Goal: Find specific page/section: Find specific page/section

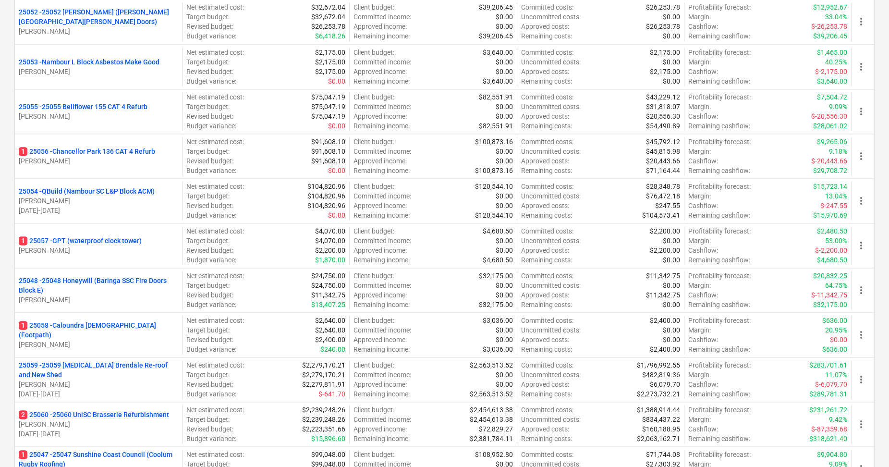
scroll to position [2102, 0]
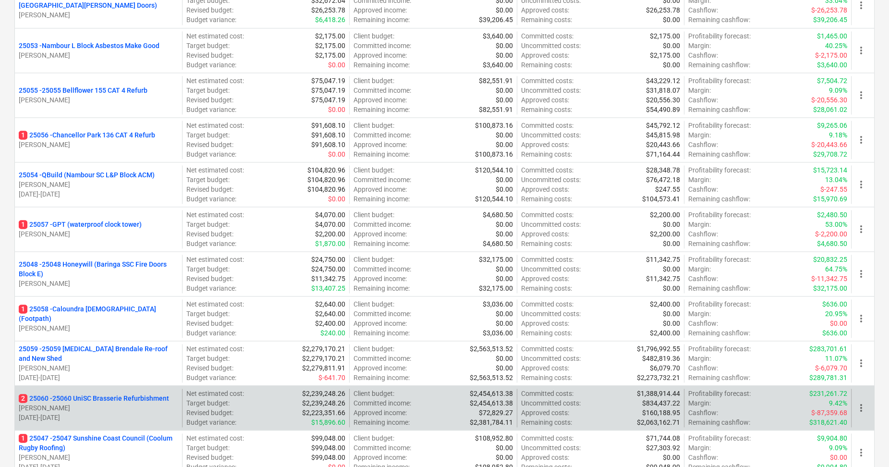
click at [124, 403] on p "[PERSON_NAME]" at bounding box center [99, 408] width 160 height 10
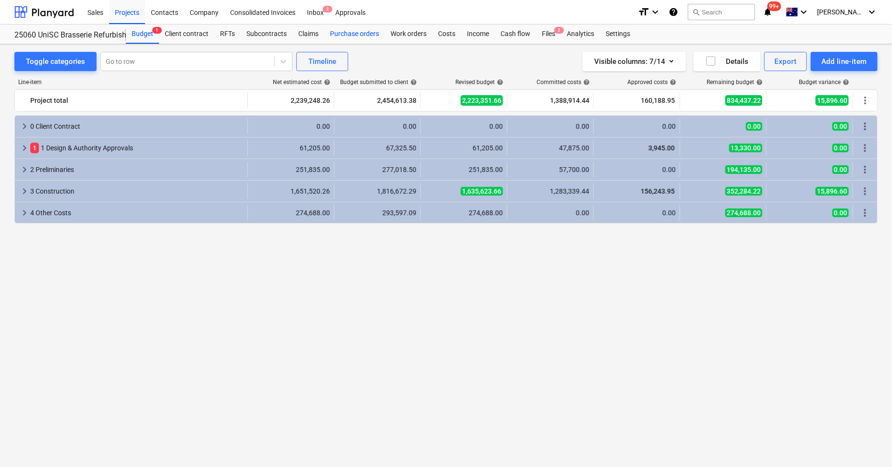
click at [367, 34] on div "Purchase orders" at bounding box center [354, 34] width 61 height 19
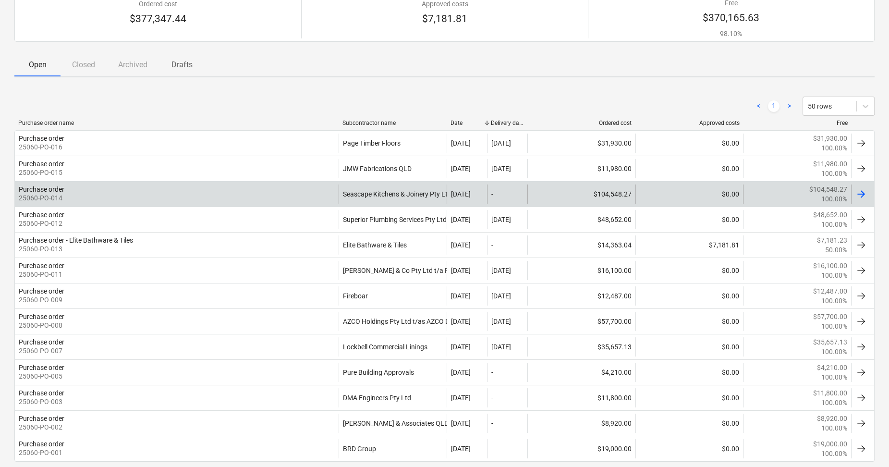
scroll to position [120, 0]
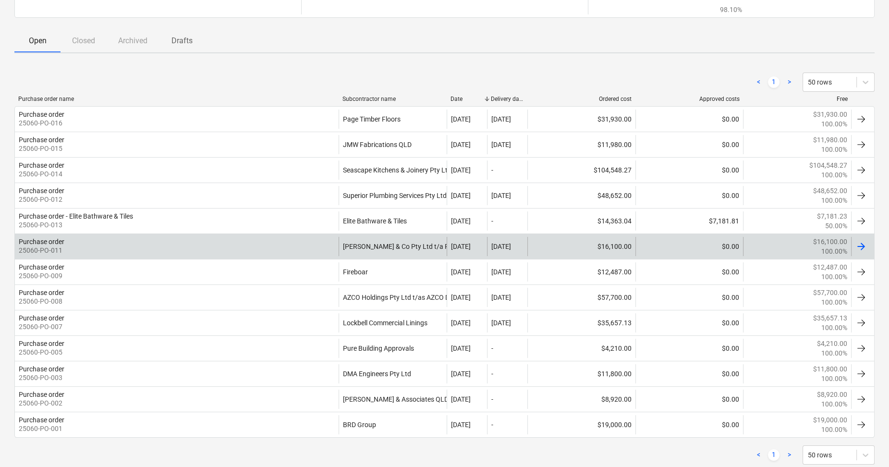
click at [135, 241] on div "Purchase order 25060-PO-011" at bounding box center [177, 246] width 324 height 19
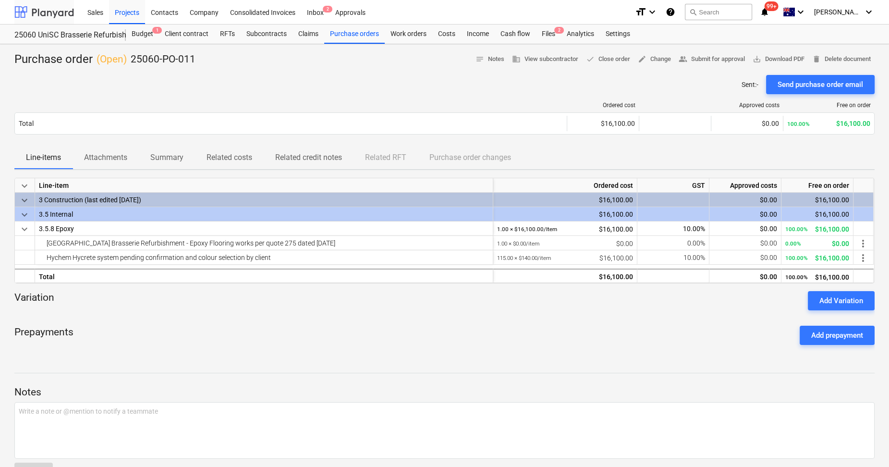
scroll to position [120, 0]
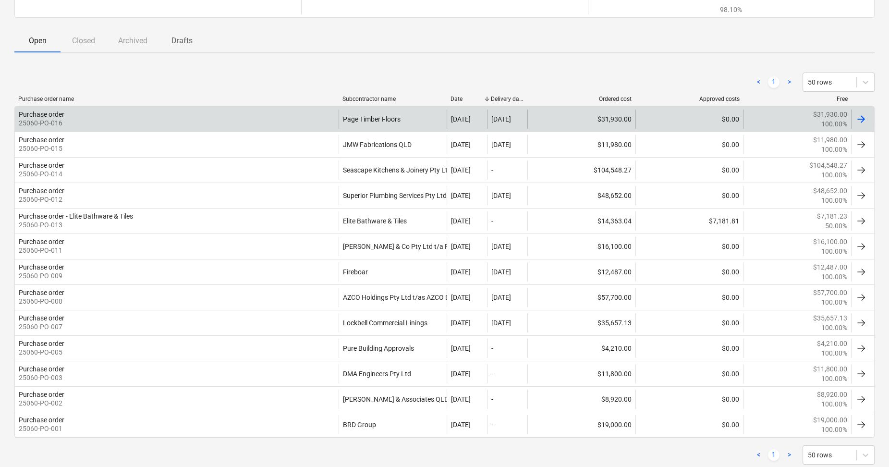
click at [406, 115] on div "Page Timber Floors" at bounding box center [393, 119] width 108 height 19
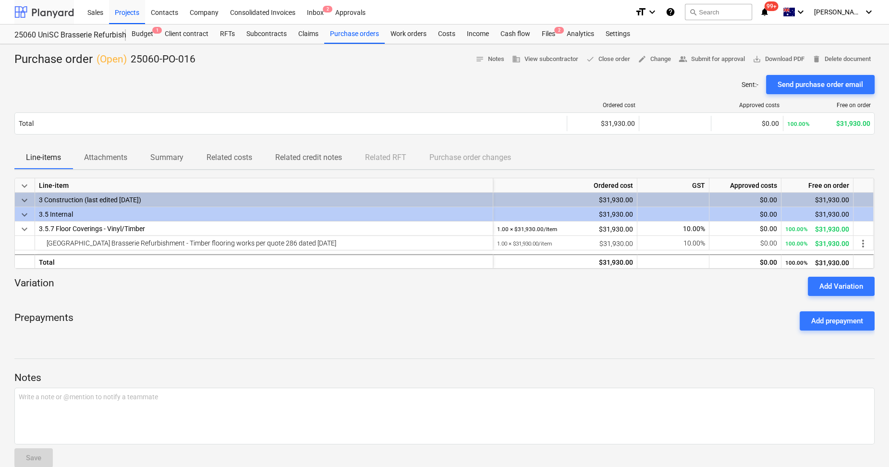
click at [59, 12] on div at bounding box center [44, 12] width 60 height 24
